Goal: Task Accomplishment & Management: Manage account settings

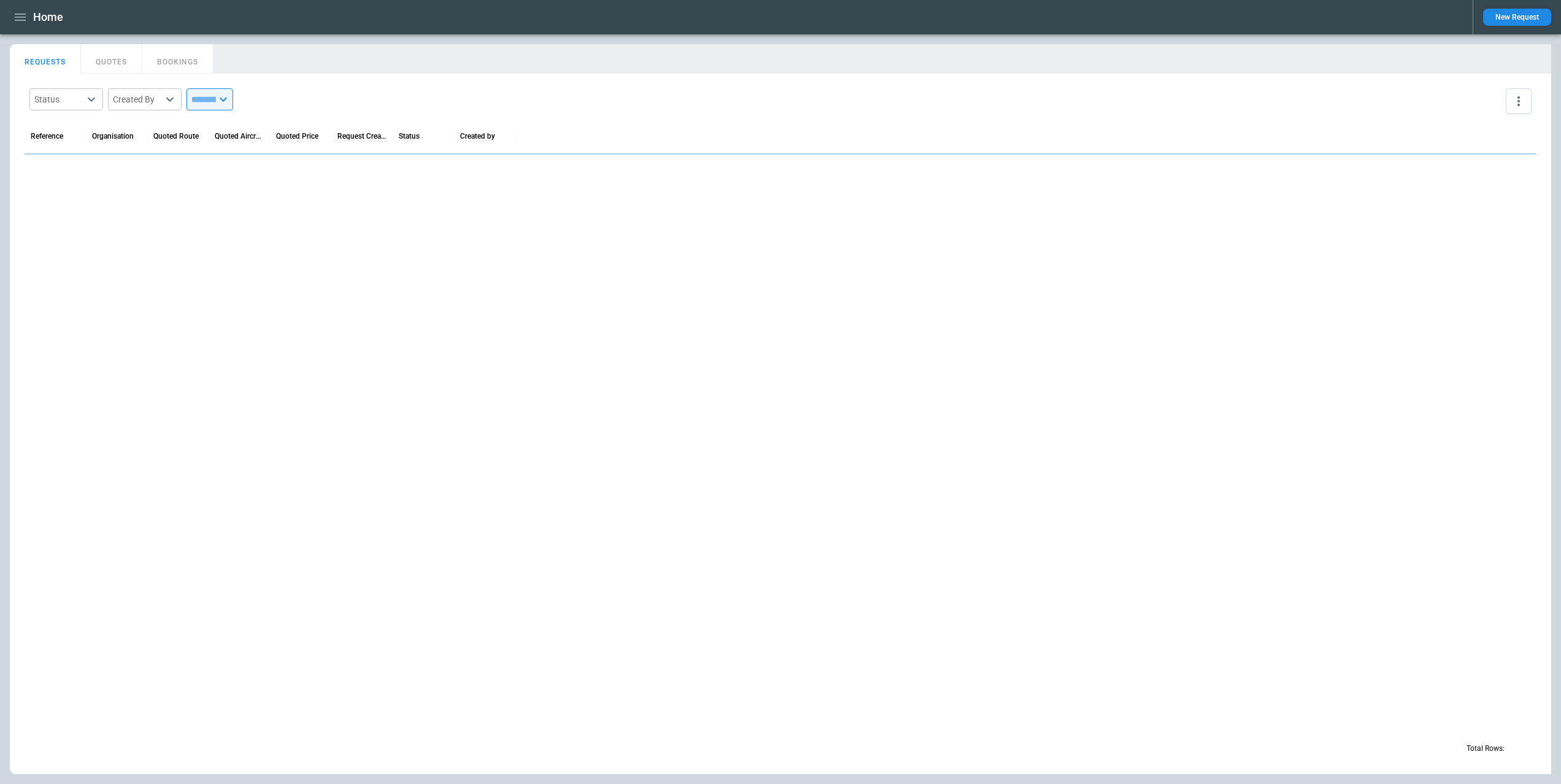
click at [11, 14] on button "button" at bounding box center [20, 17] width 21 height 21
click at [64, 138] on li "Switch tenant" at bounding box center [55, 144] width 92 height 20
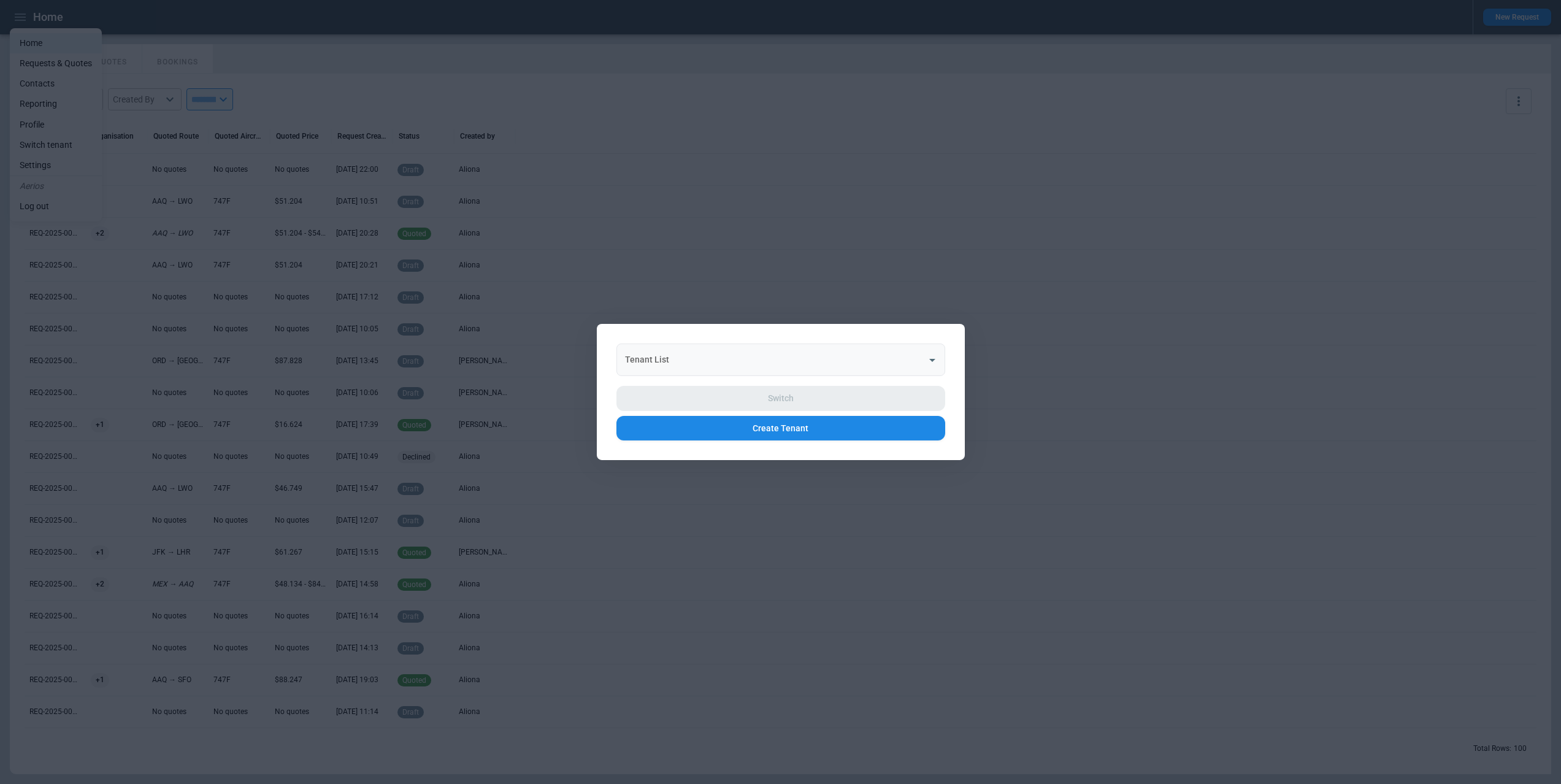
click at [666, 352] on input "Tenant List" at bounding box center [772, 360] width 300 height 21
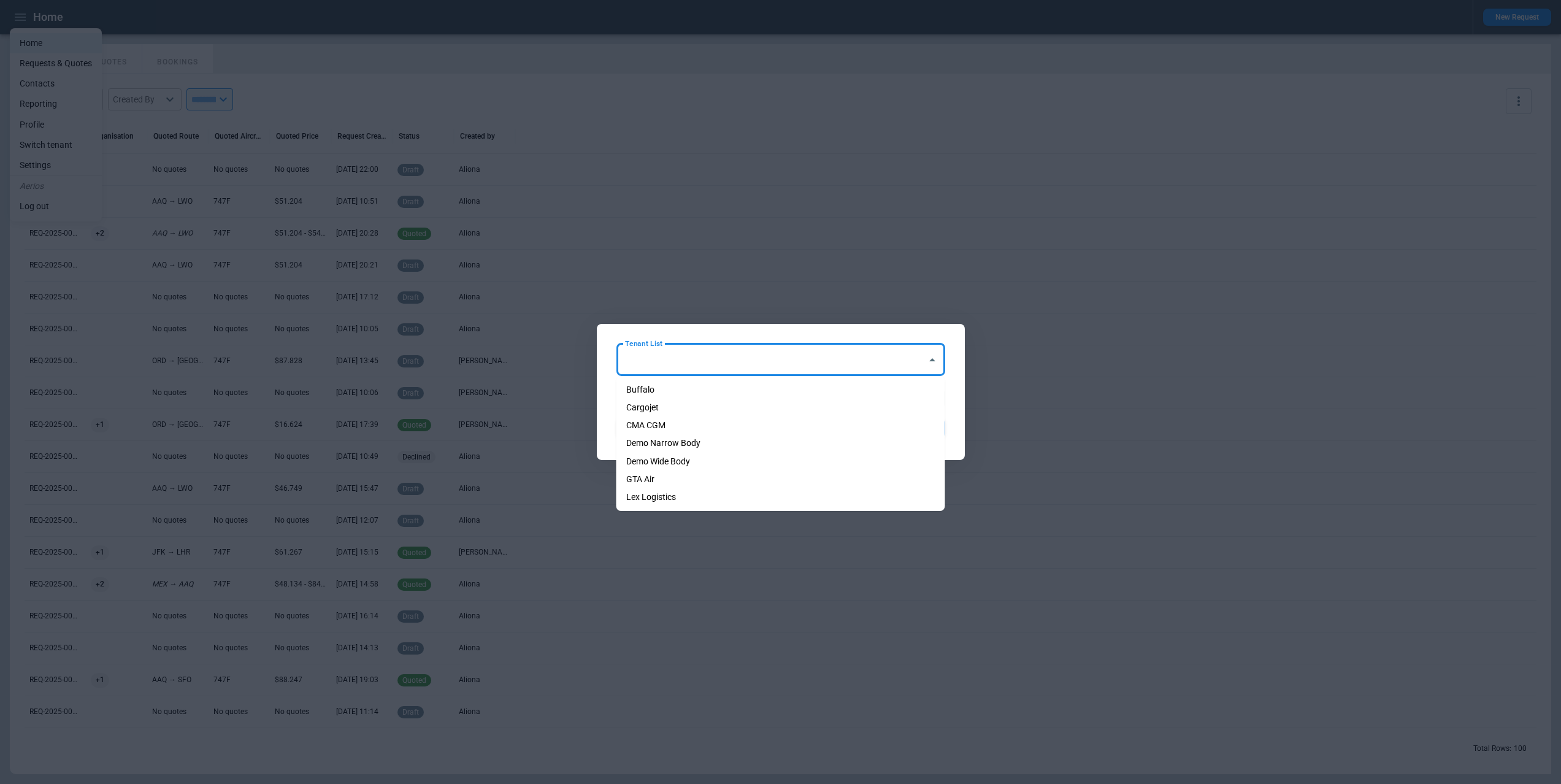
click at [683, 458] on li "Demo Wide Body" at bounding box center [781, 462] width 329 height 18
type input "**********"
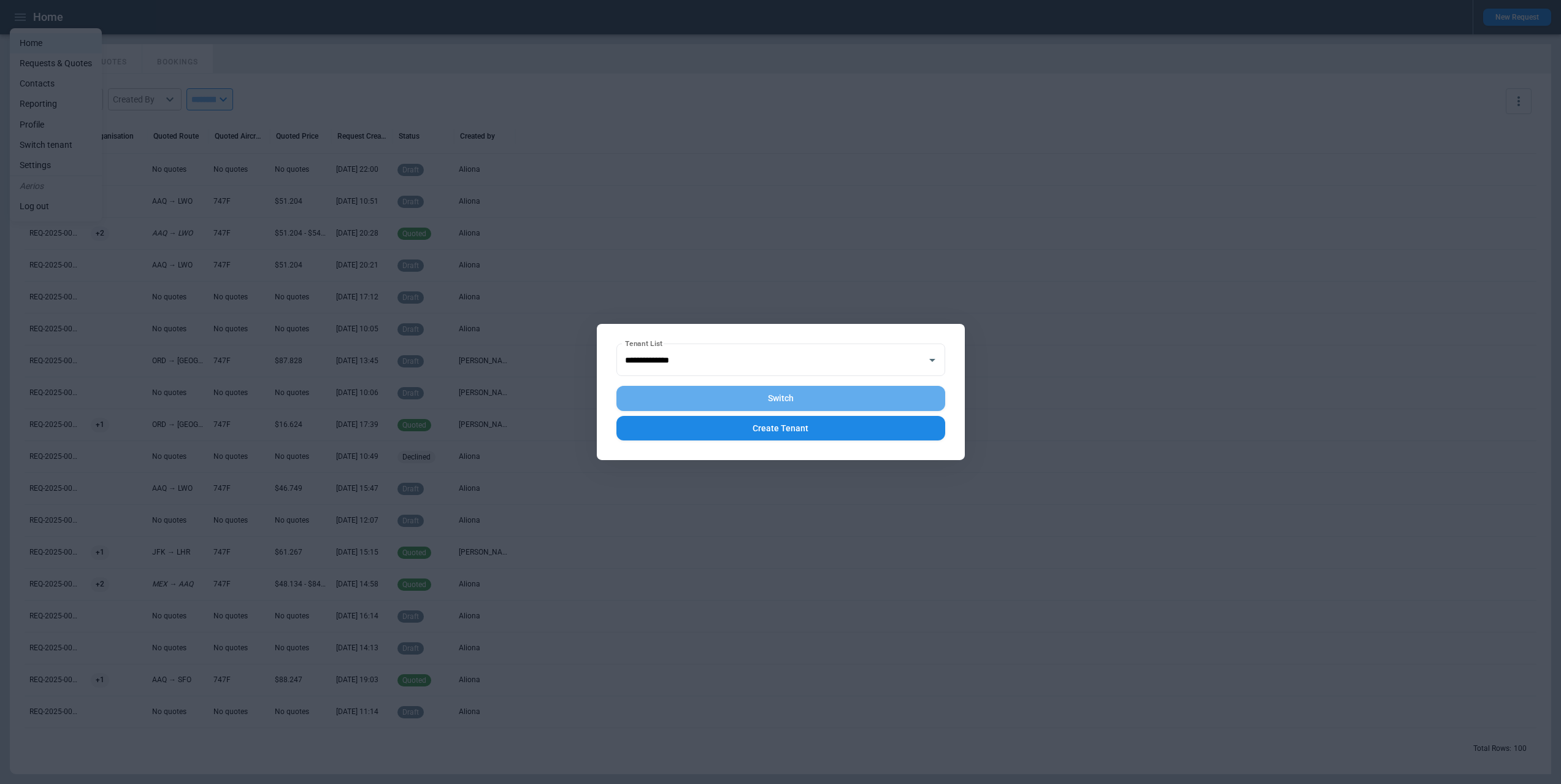
click at [779, 396] on button "Switch" at bounding box center [781, 398] width 329 height 25
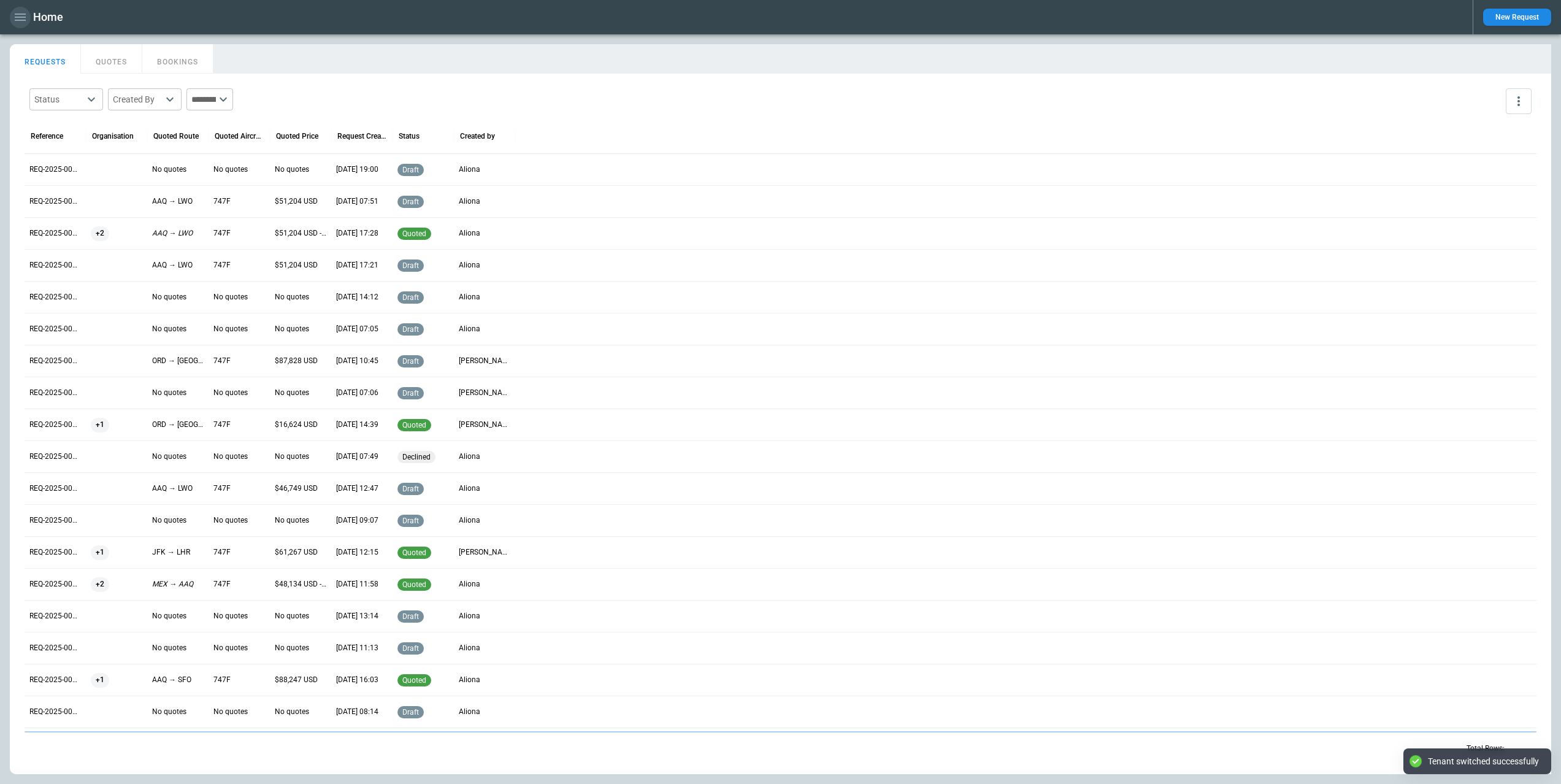
click at [17, 28] on div "Home" at bounding box center [736, 17] width 1453 height 21
click at [18, 21] on icon "button" at bounding box center [20, 17] width 14 height 14
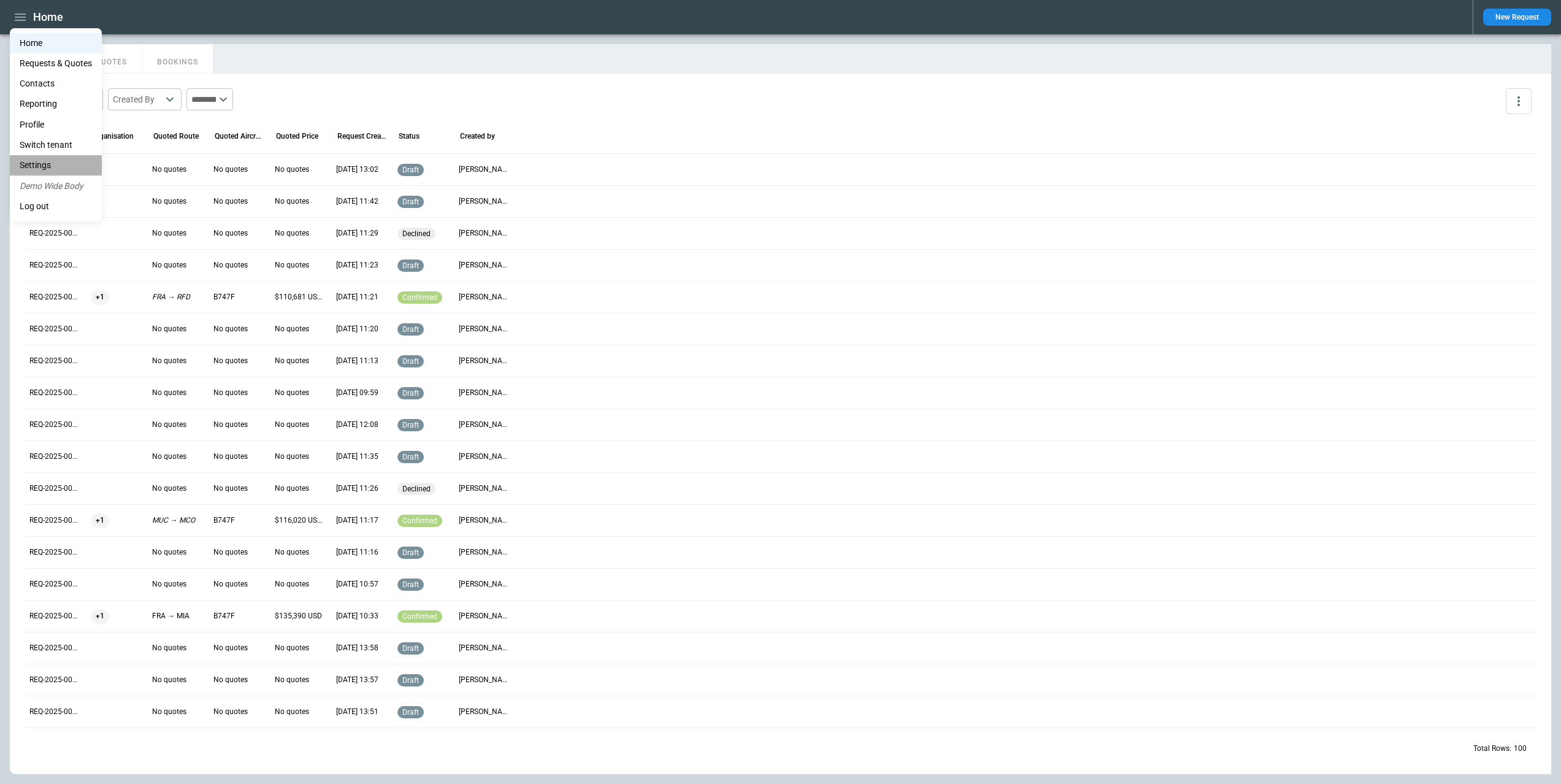
click at [51, 167] on li "Settings" at bounding box center [55, 165] width 92 height 20
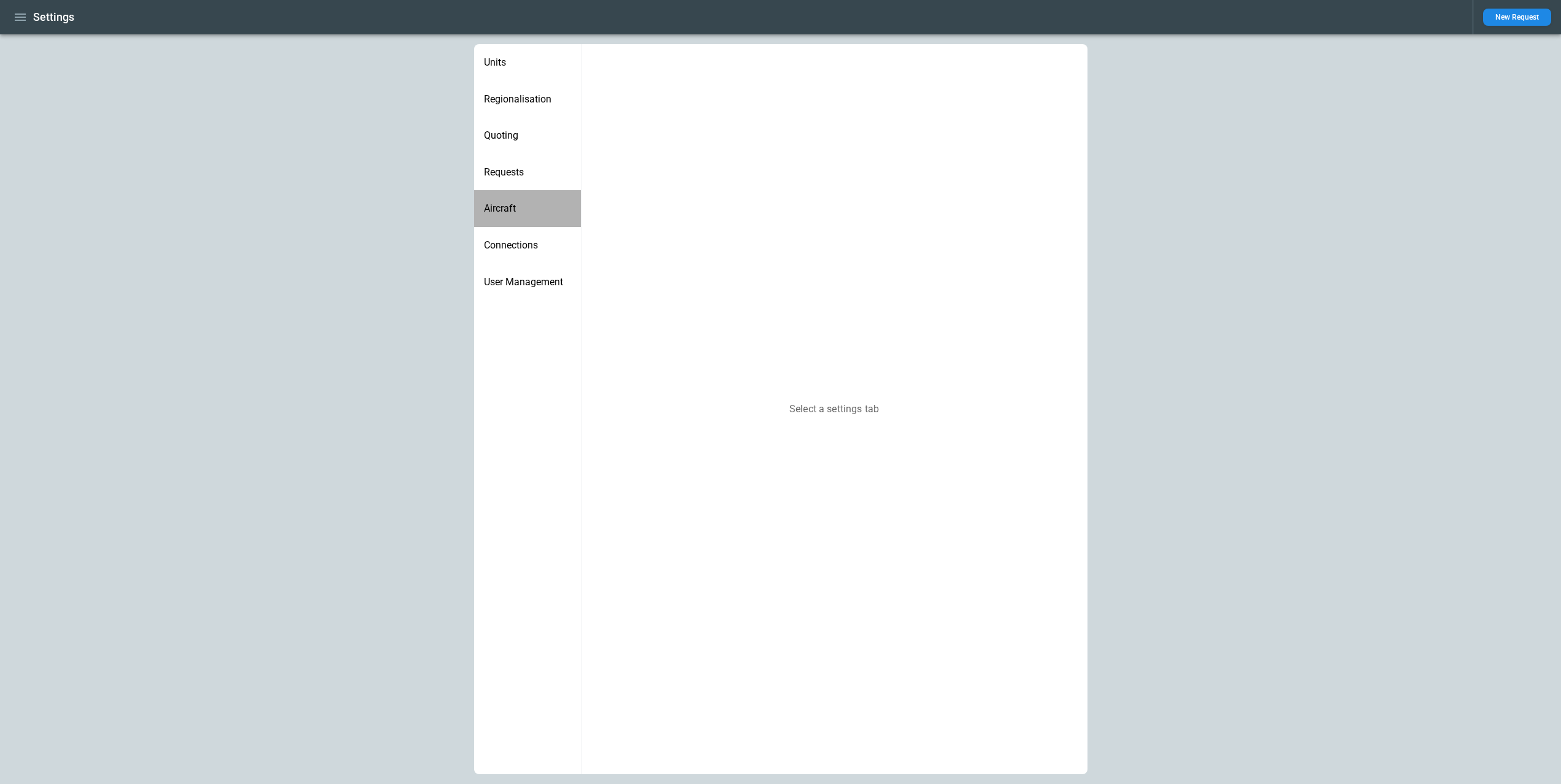
click at [527, 215] on div "Aircraft" at bounding box center [527, 208] width 107 height 37
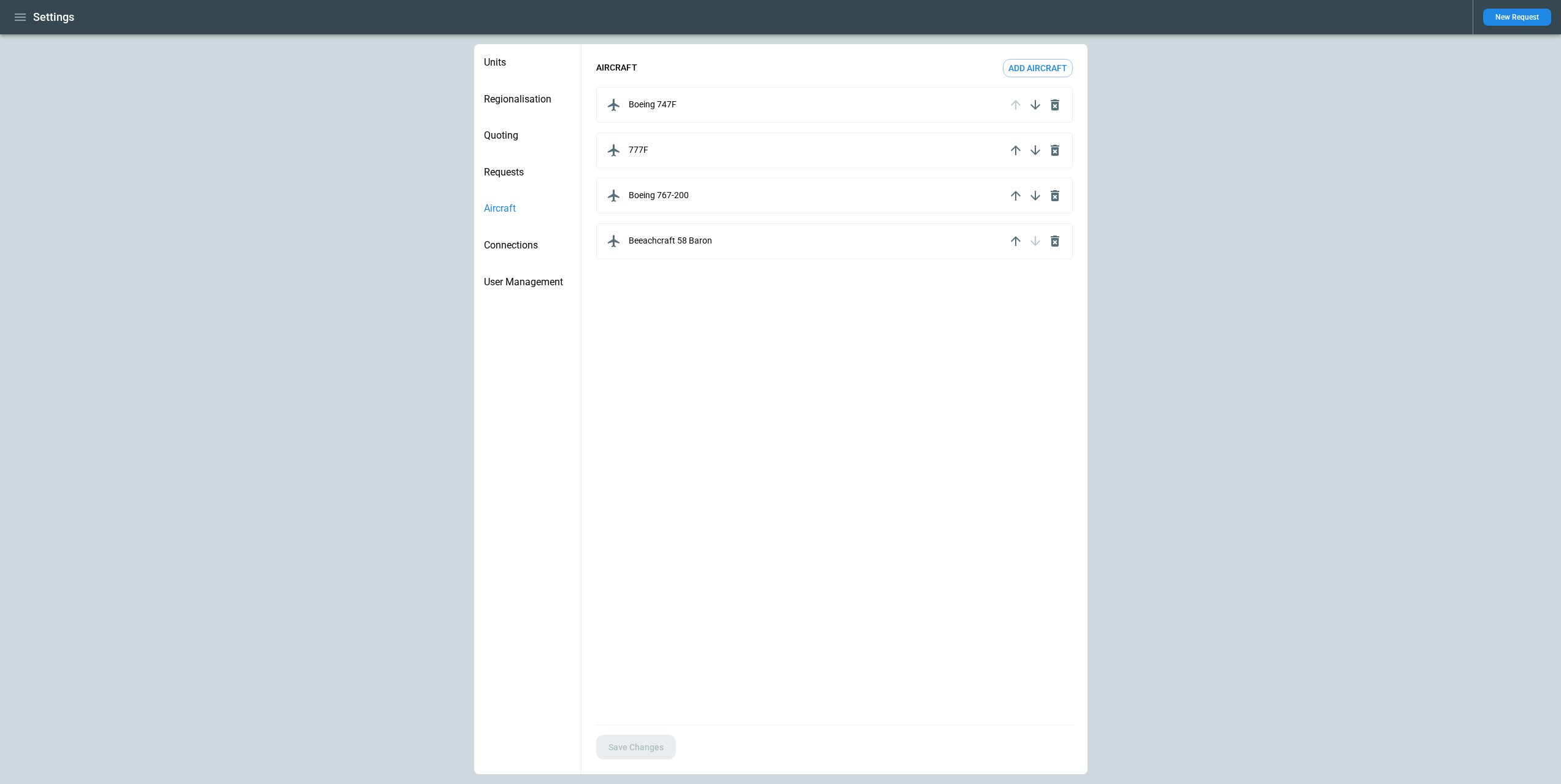
click at [659, 152] on div "777F" at bounding box center [805, 150] width 402 height 19
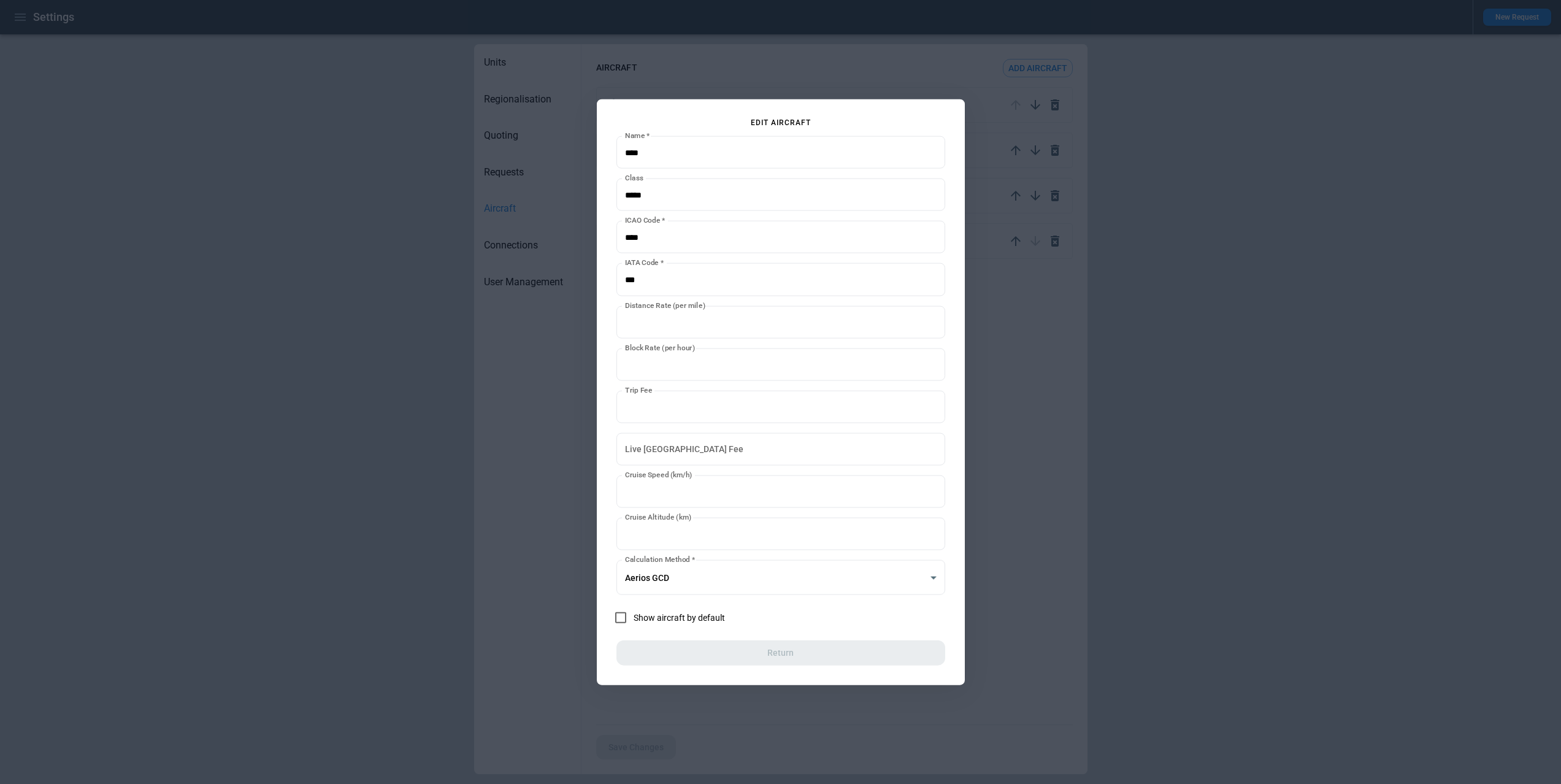
click at [1002, 559] on div at bounding box center [780, 392] width 1561 height 784
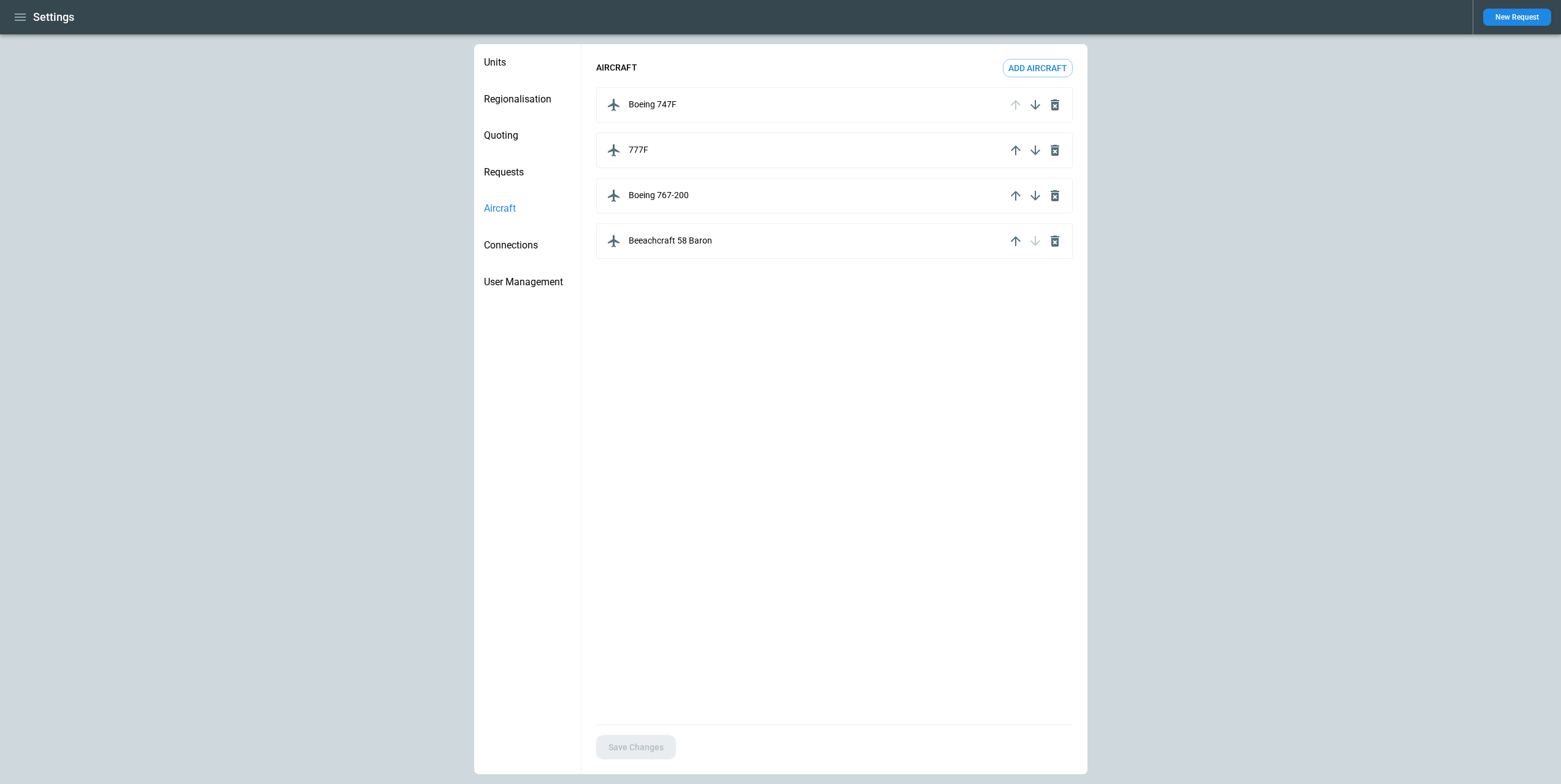
click at [686, 239] on p "Beeachcraft 58 Baron" at bounding box center [670, 240] width 84 height 10
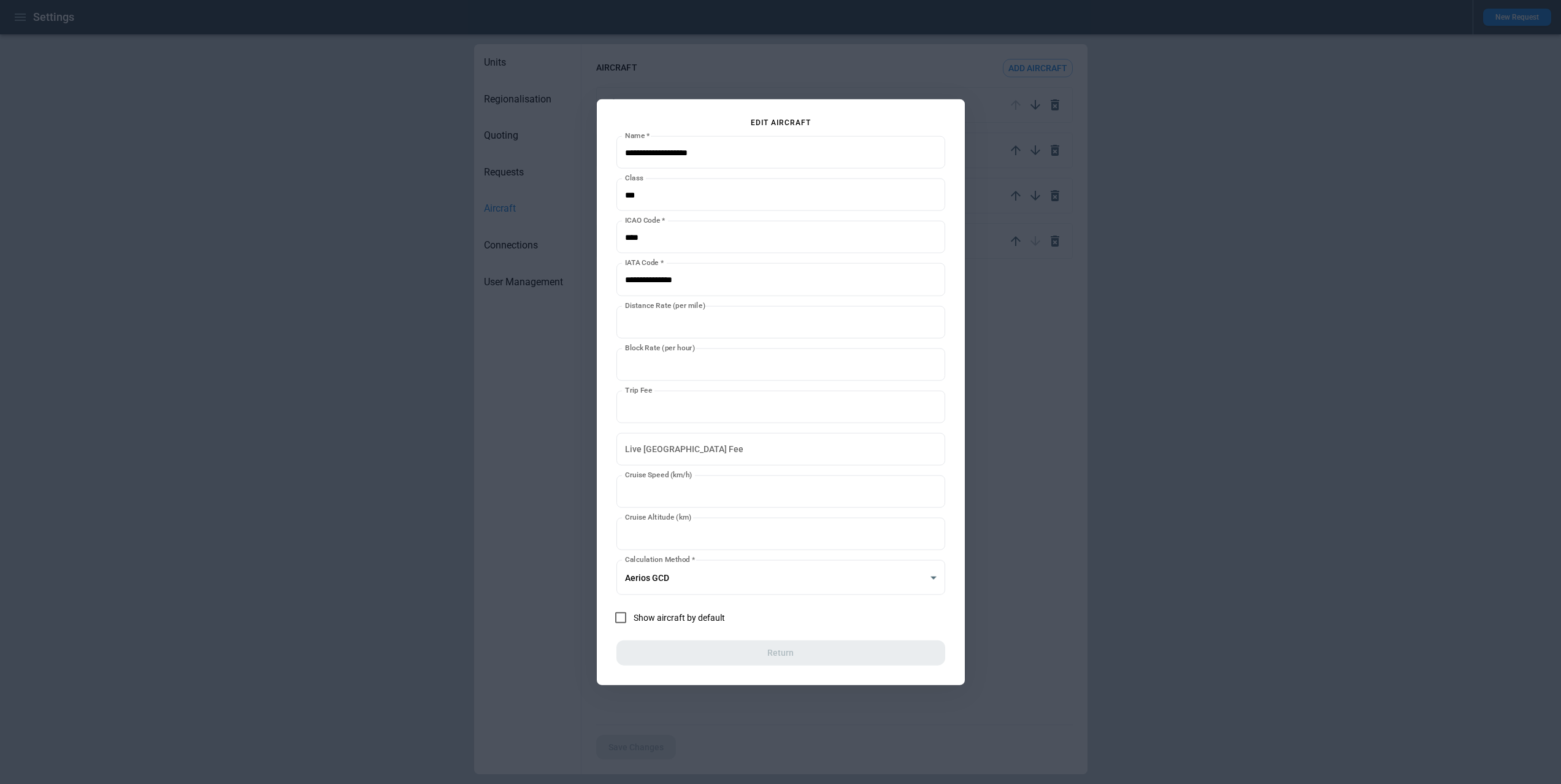
click at [1048, 424] on div at bounding box center [780, 392] width 1561 height 784
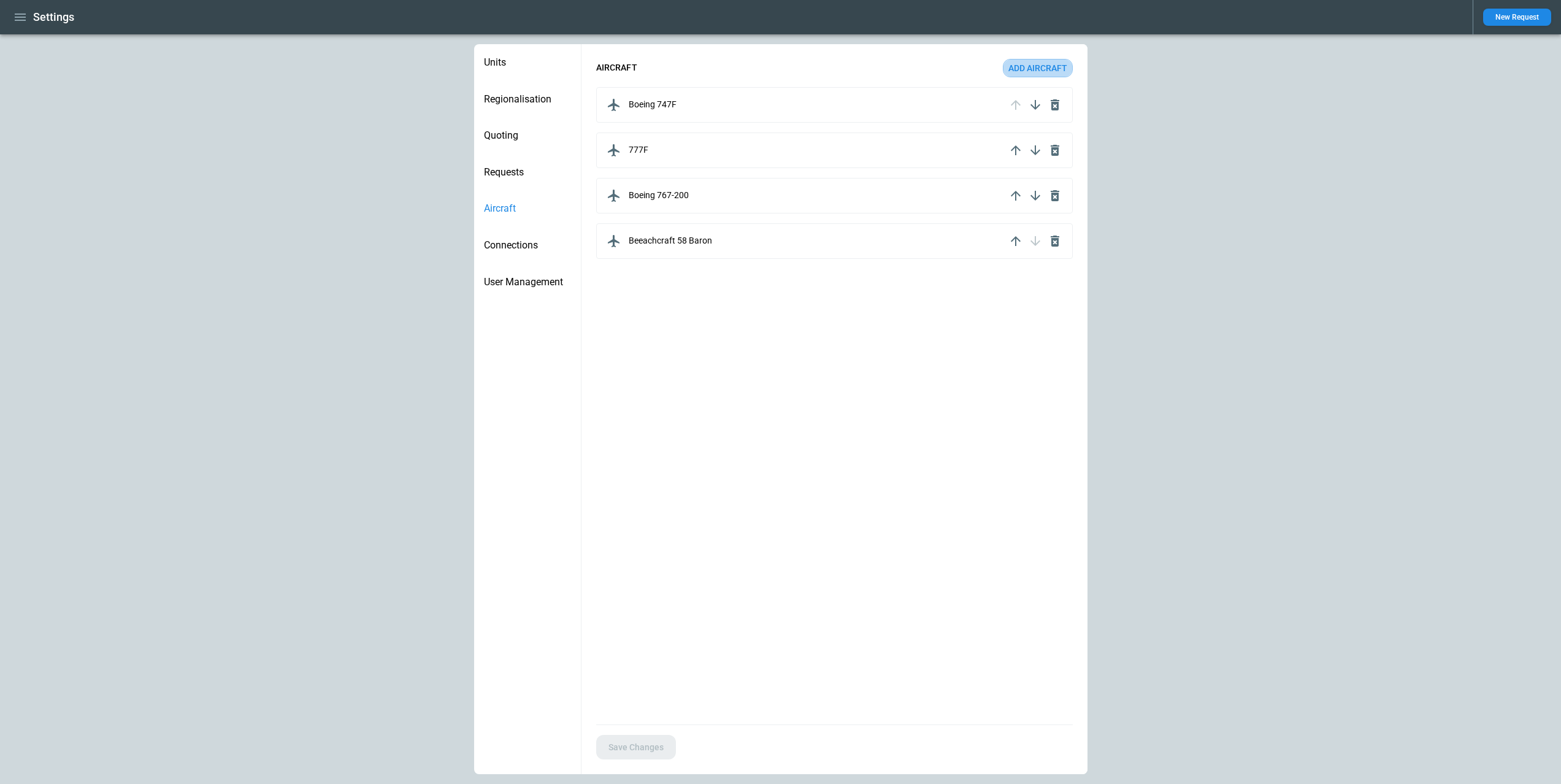
click at [1021, 67] on button "Add aircraft" at bounding box center [1038, 68] width 70 height 19
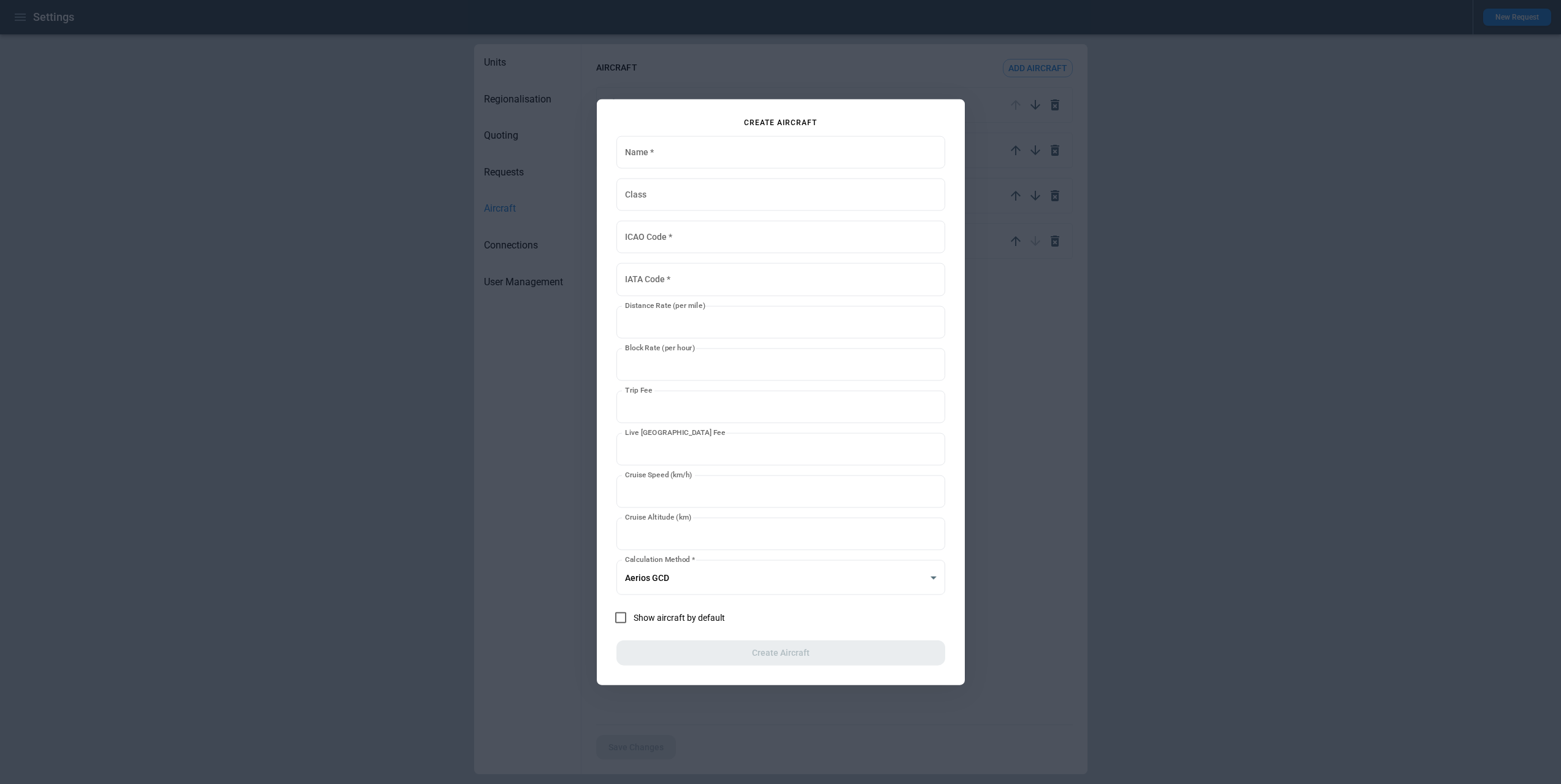
click at [1041, 393] on div at bounding box center [780, 392] width 1561 height 784
